Goal: Information Seeking & Learning: Understand process/instructions

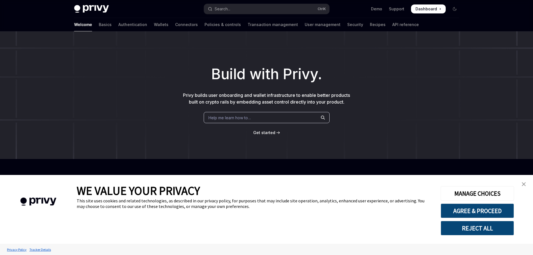
click at [523, 182] on img "close banner" at bounding box center [523, 184] width 4 height 4
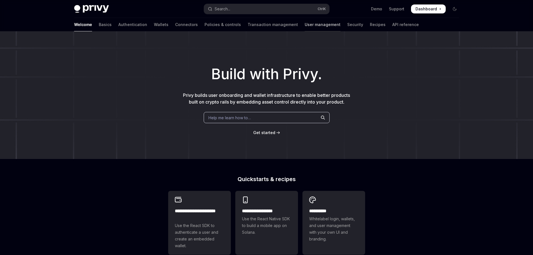
click at [304, 24] on link "User management" at bounding box center [322, 24] width 36 height 13
type textarea "*"
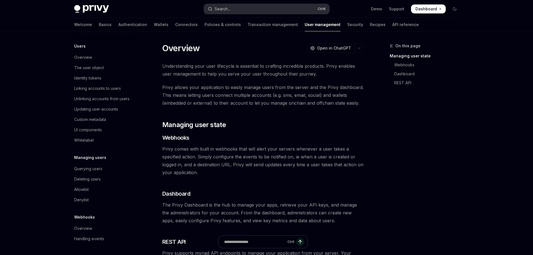
click at [252, 8] on button "Search... Ctrl K" at bounding box center [266, 9] width 125 height 10
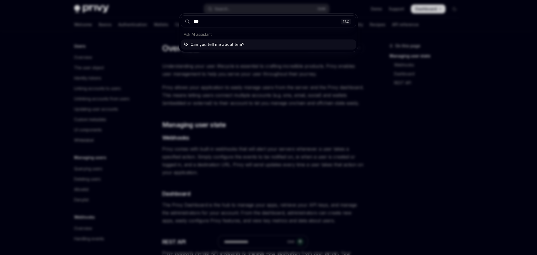
type input "****"
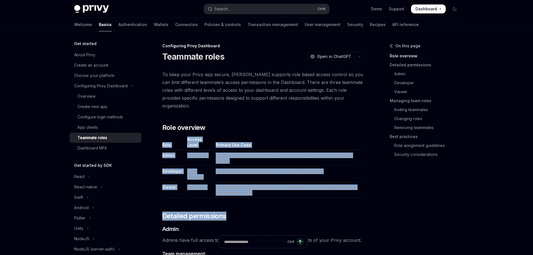
drag, startPoint x: 163, startPoint y: 129, endPoint x: 321, endPoint y: 186, distance: 168.3
click at [322, 182] on td "Stakeholders, support engineers, and teammates who need visibility without edit…" at bounding box center [288, 190] width 150 height 16
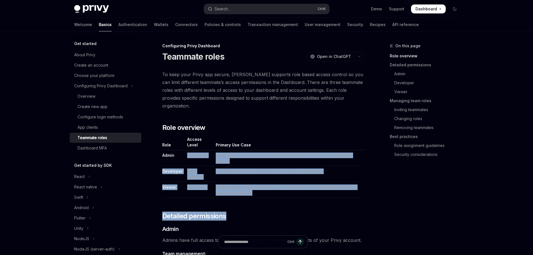
drag, startPoint x: 186, startPoint y: 148, endPoint x: 329, endPoint y: 188, distance: 148.8
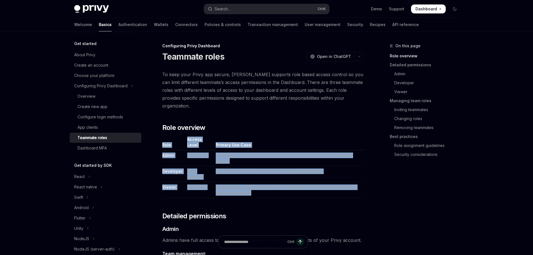
drag, startPoint x: 361, startPoint y: 182, endPoint x: 160, endPoint y: 131, distance: 206.7
copy table "Role Access Level Primary Use Case Admin Full access Team leads, account owners…"
click at [312, 182] on td "Stakeholders, support engineers, and teammates who need visibility without edit…" at bounding box center [288, 190] width 150 height 16
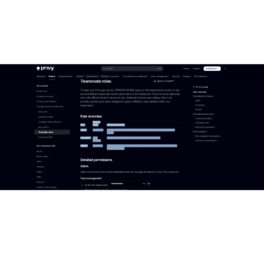
scroll to position [84, 0]
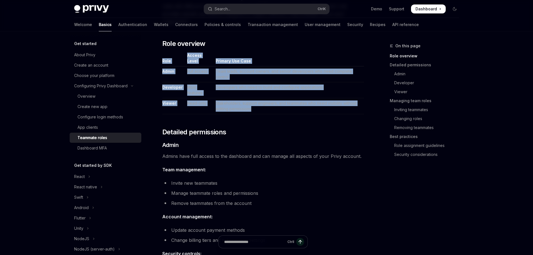
type textarea "*"
